Goal: Find specific page/section: Find specific page/section

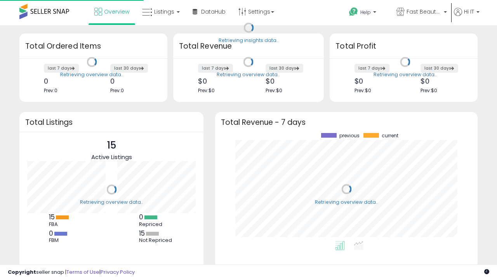
scroll to position [108, 247]
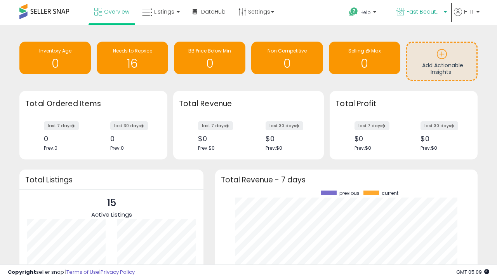
click at [421, 12] on span "Fast Beauty ([GEOGRAPHIC_DATA])" at bounding box center [424, 12] width 35 height 8
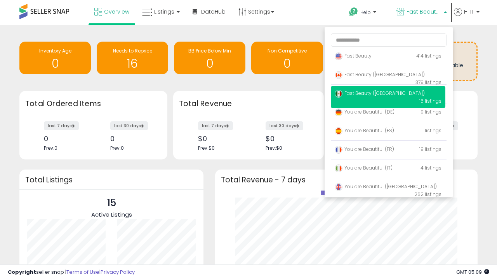
click at [388, 169] on span "You are Beautiful (IT)" at bounding box center [364, 167] width 58 height 7
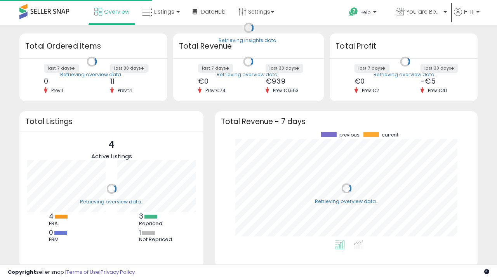
scroll to position [108, 247]
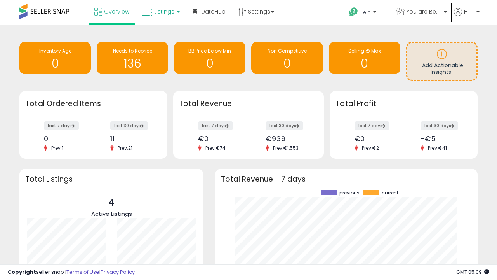
click at [160, 12] on span "Listings" at bounding box center [164, 12] width 20 height 8
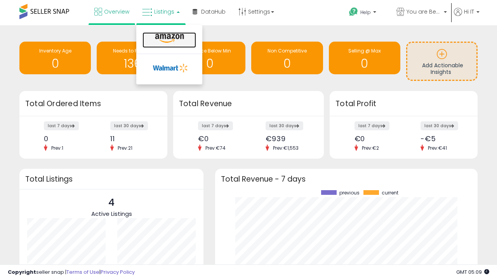
click at [169, 38] on icon at bounding box center [170, 38] width 34 height 10
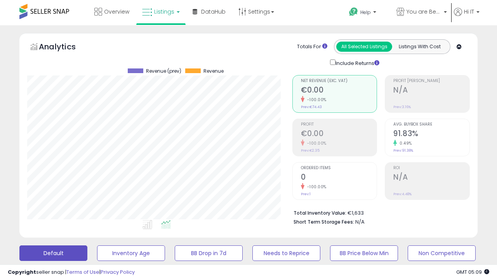
scroll to position [159, 265]
